Goal: Transaction & Acquisition: Purchase product/service

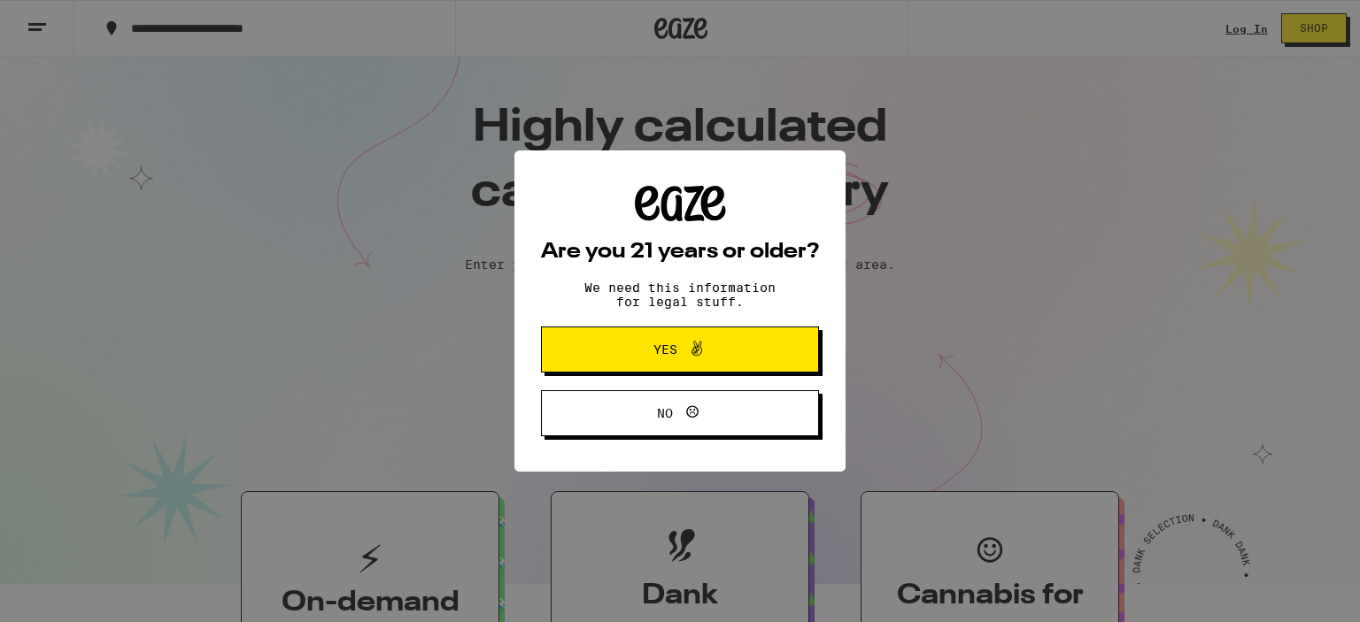
click at [758, 347] on button "Yes" at bounding box center [680, 350] width 278 height 46
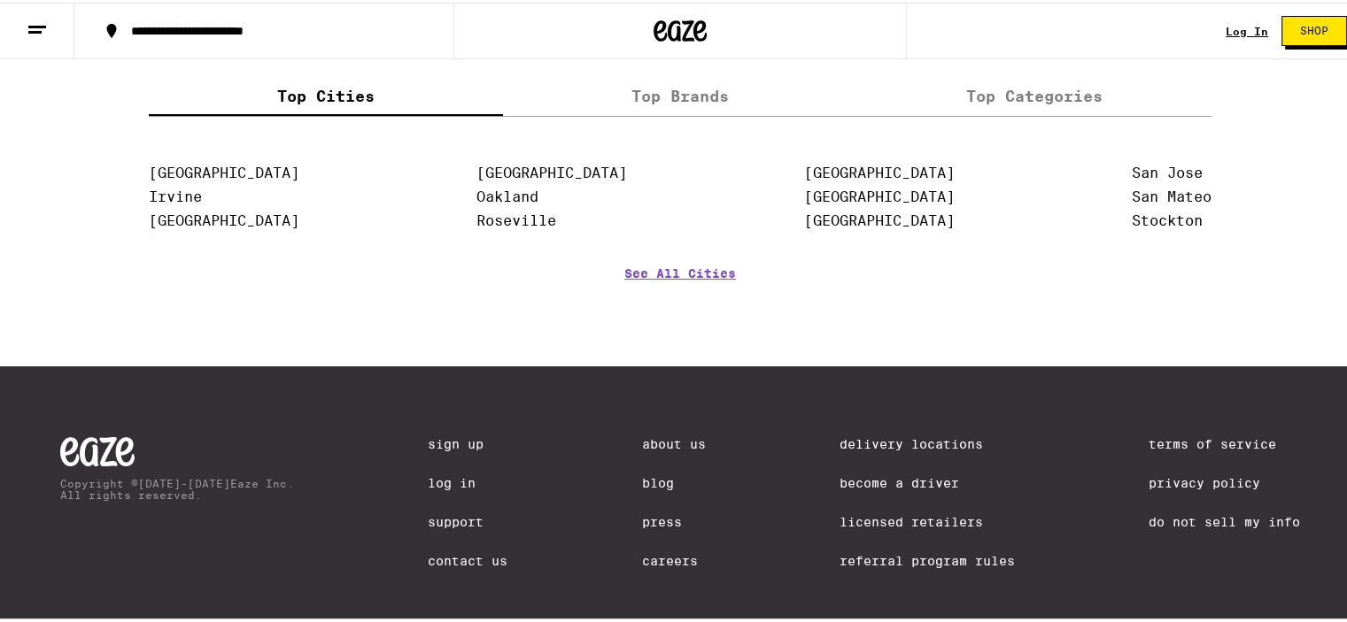
scroll to position [2316, 0]
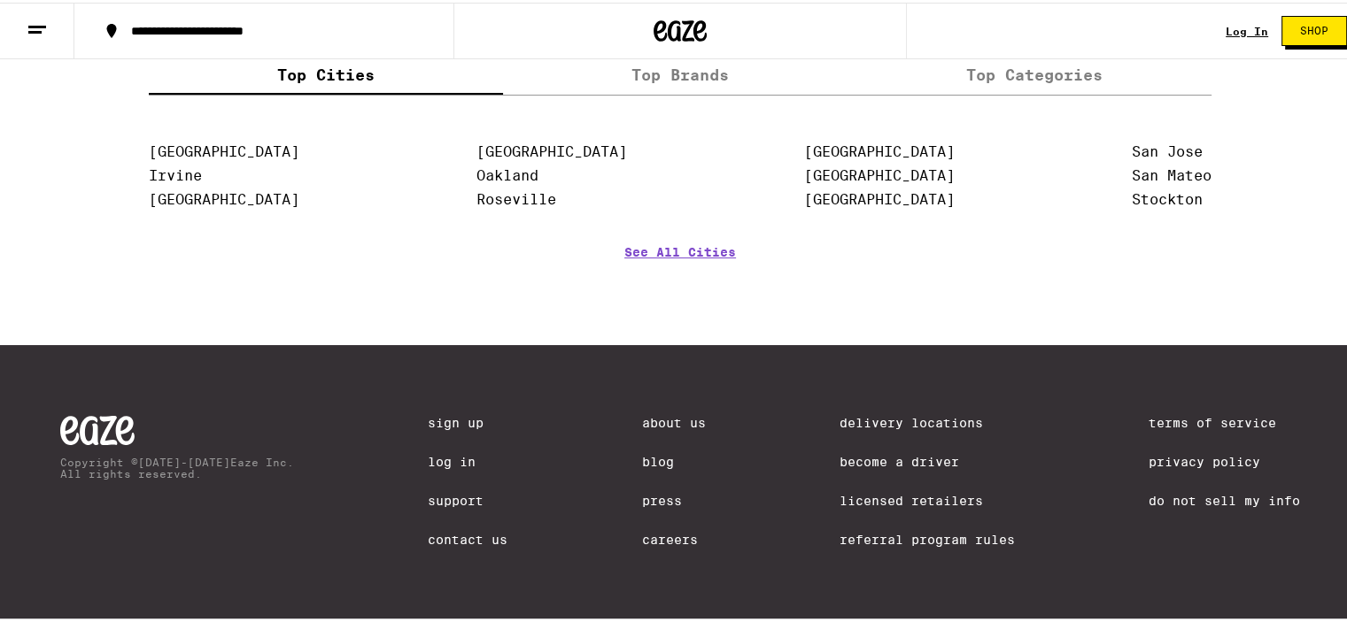
click at [883, 422] on link "Delivery Locations" at bounding box center [926, 420] width 175 height 14
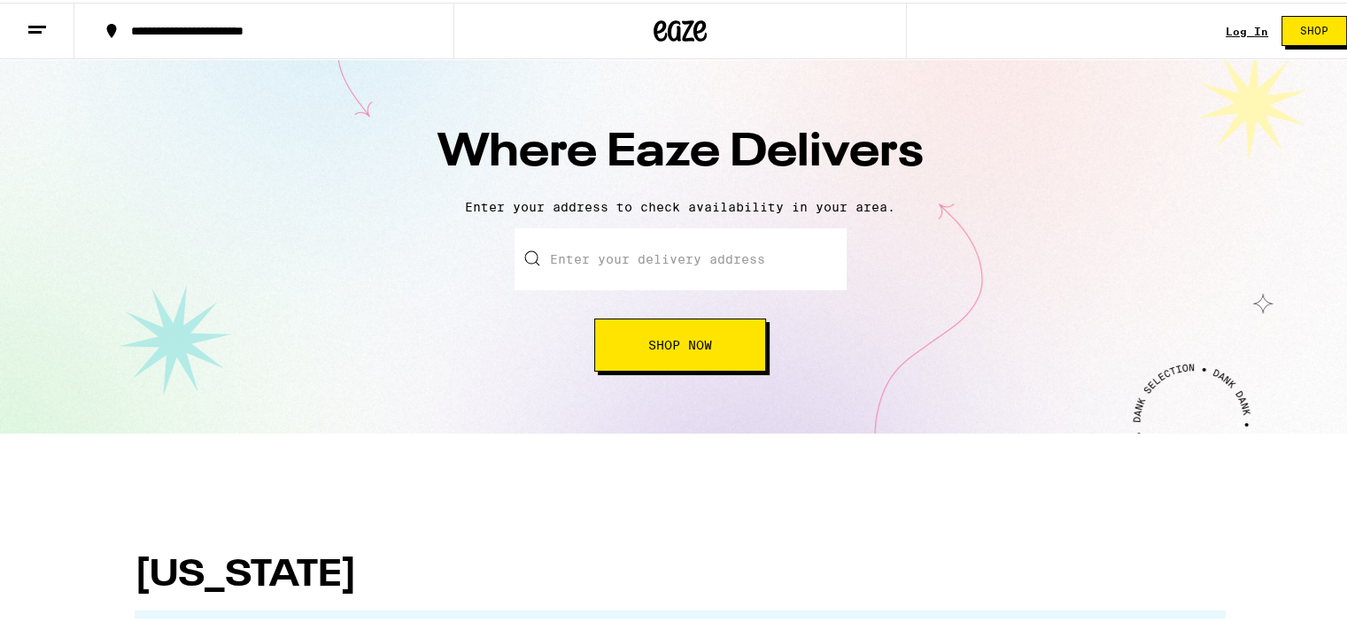
click at [726, 261] on input "text" at bounding box center [680, 257] width 332 height 62
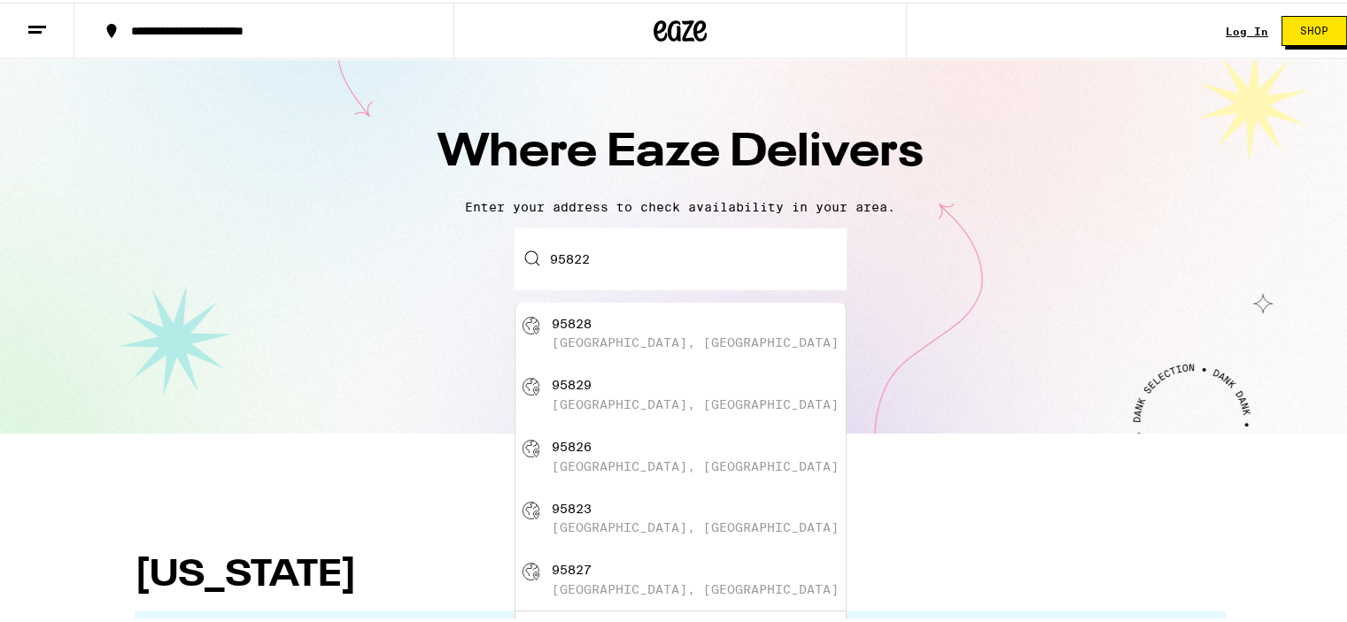
type input "[GEOGRAPHIC_DATA]"
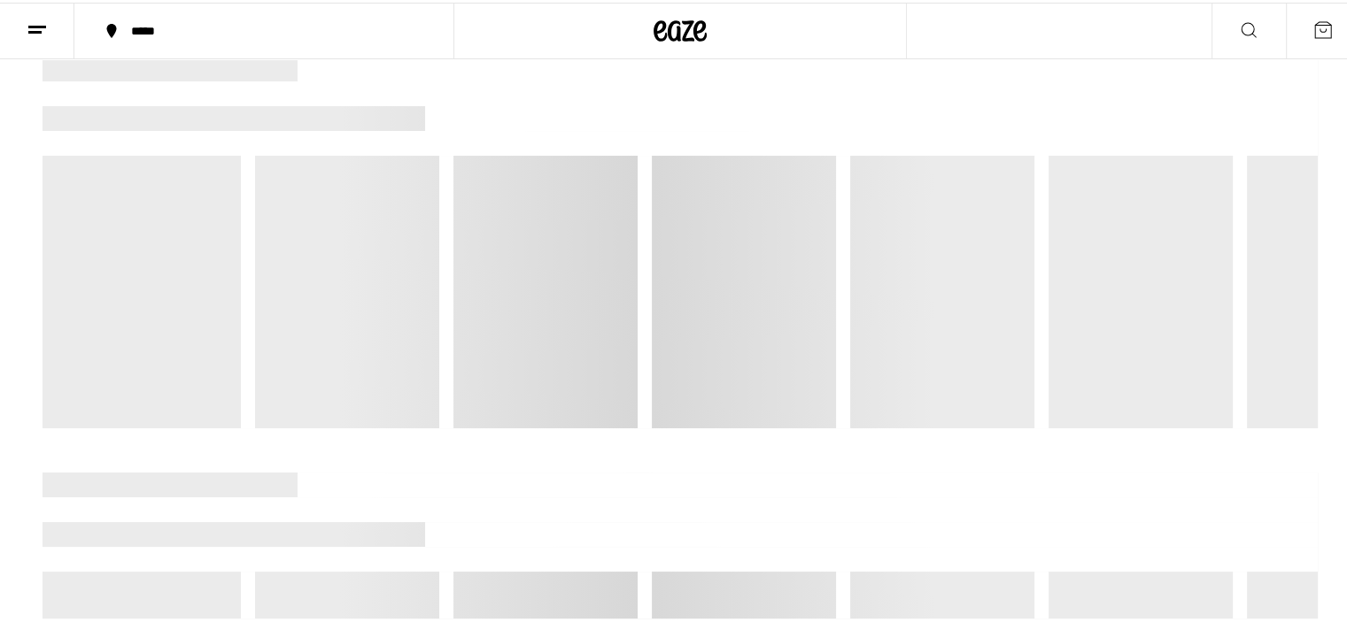
scroll to position [177, 0]
